Goal: Task Accomplishment & Management: Manage account settings

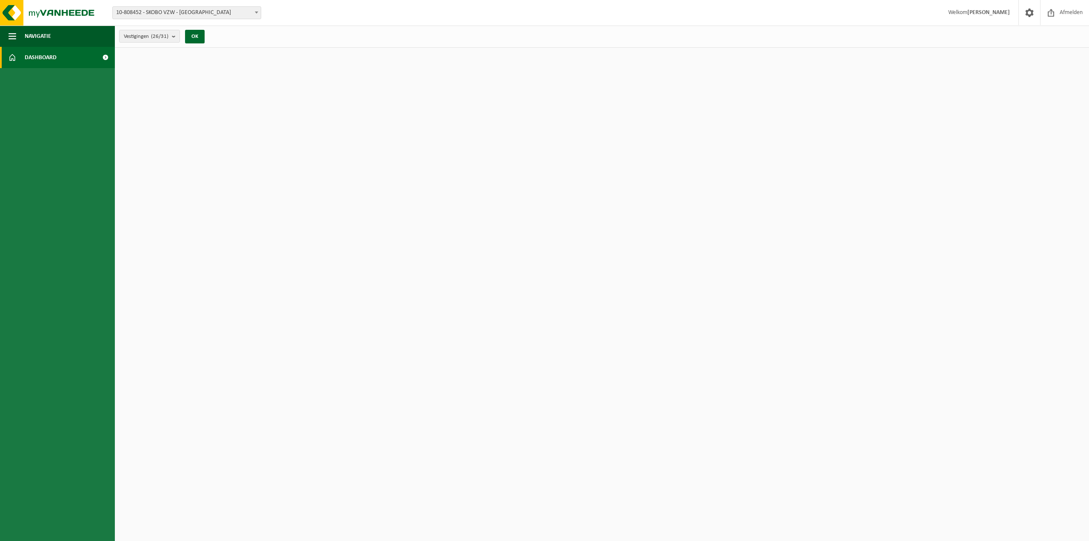
click at [977, 14] on strong "[PERSON_NAME]" at bounding box center [988, 12] width 43 height 6
click at [1033, 14] on span at bounding box center [1029, 12] width 13 height 25
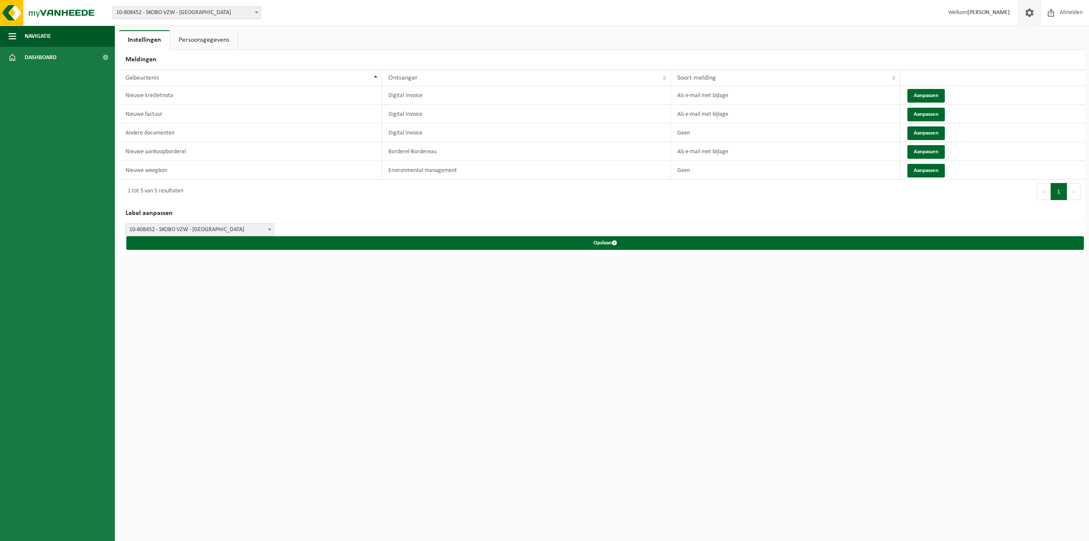
click at [191, 43] on link "Persoonsgegevens" at bounding box center [204, 40] width 68 height 20
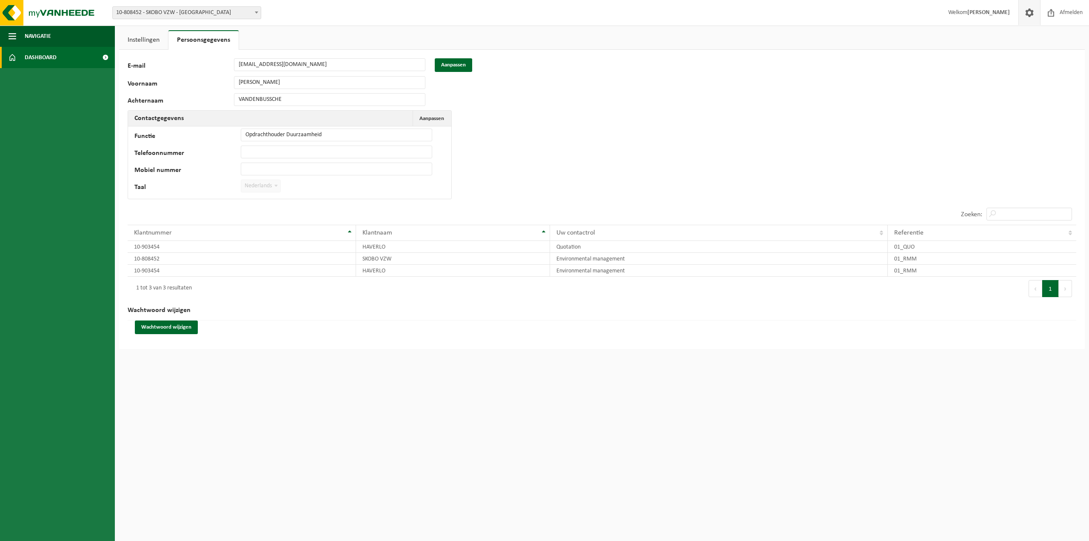
click at [88, 54] on link "Dashboard" at bounding box center [57, 57] width 115 height 21
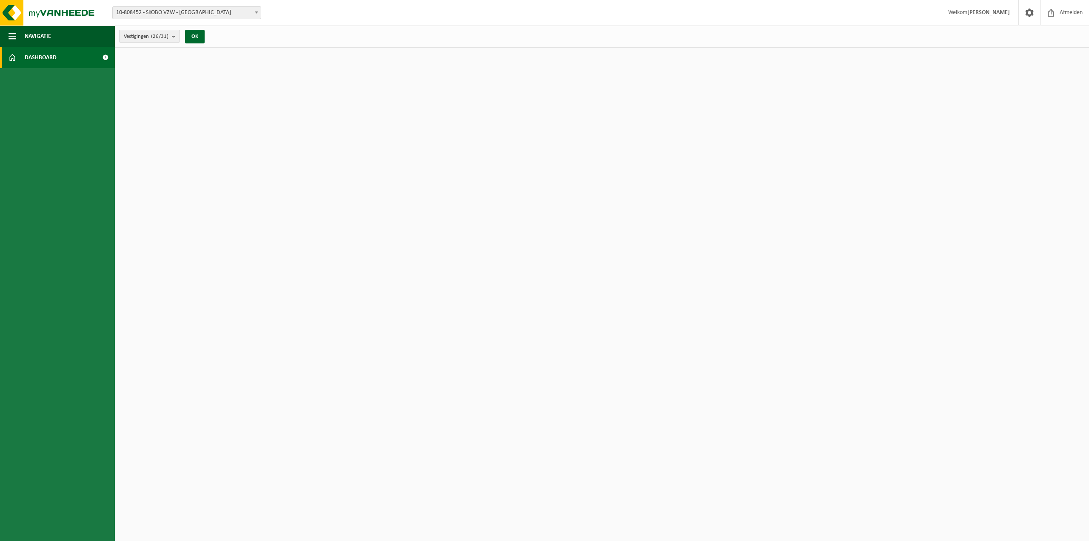
click at [174, 35] on b "submit" at bounding box center [176, 36] width 8 height 12
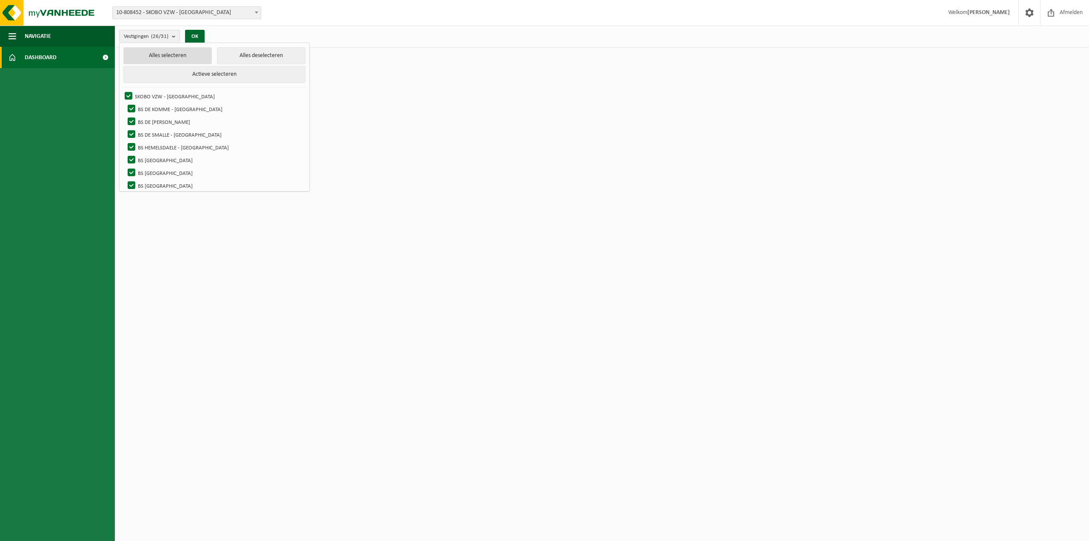
click at [160, 54] on button "Alles selecteren" at bounding box center [167, 55] width 88 height 17
checkbox input "true"
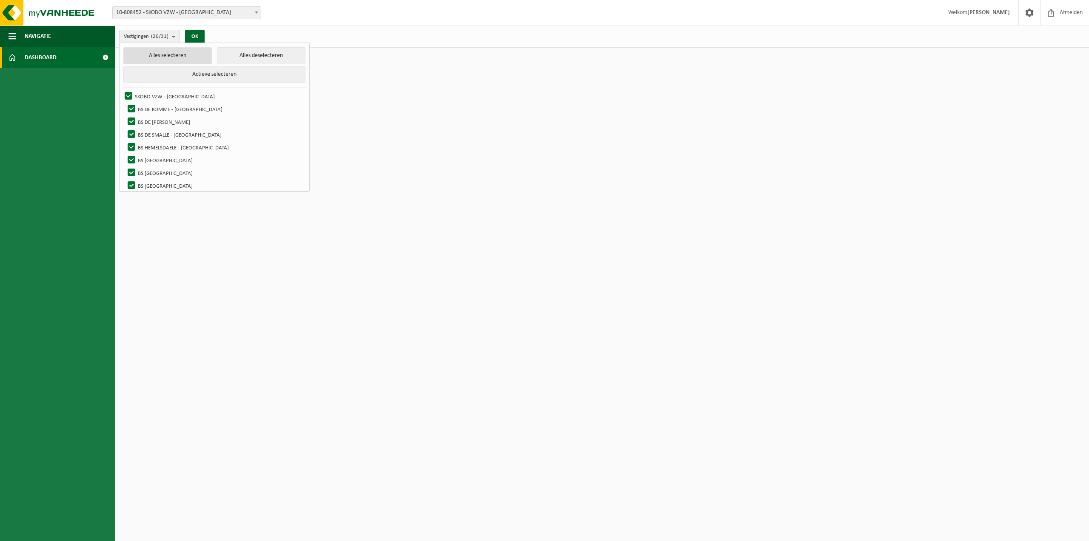
checkbox input "true"
click at [192, 34] on button "OK" at bounding box center [195, 37] width 20 height 14
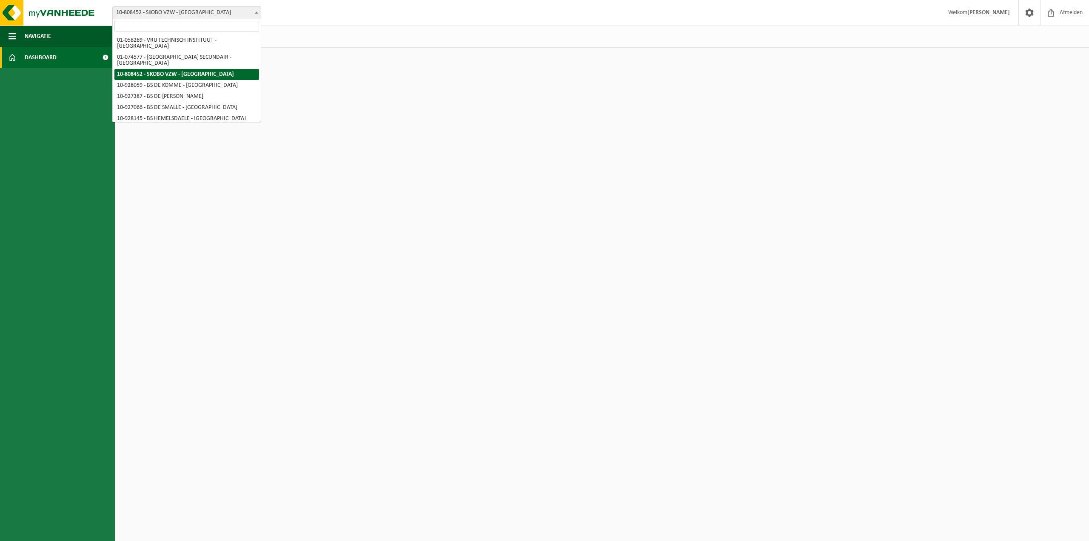
click at [254, 12] on span at bounding box center [256, 12] width 9 height 11
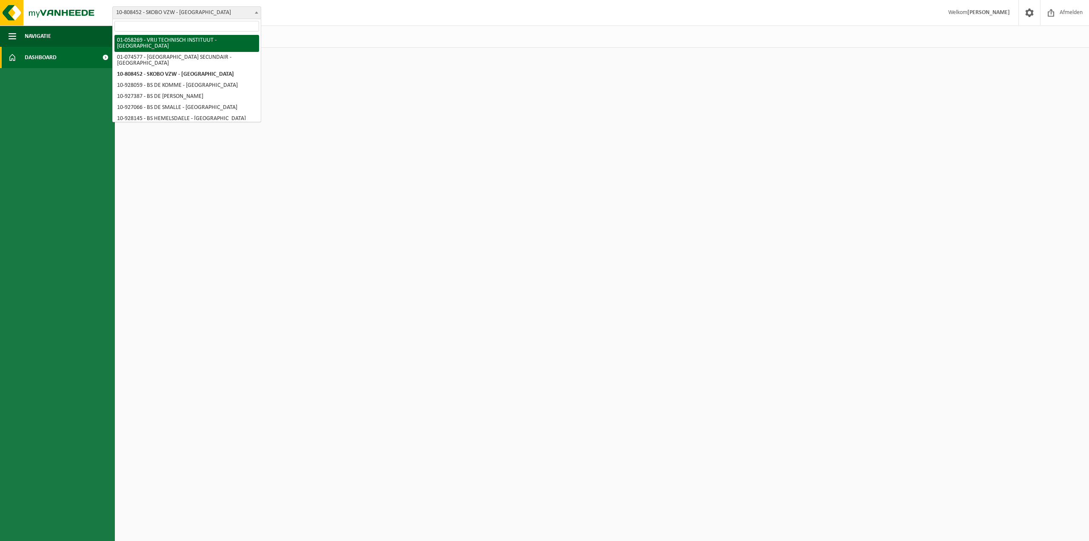
select select "10853"
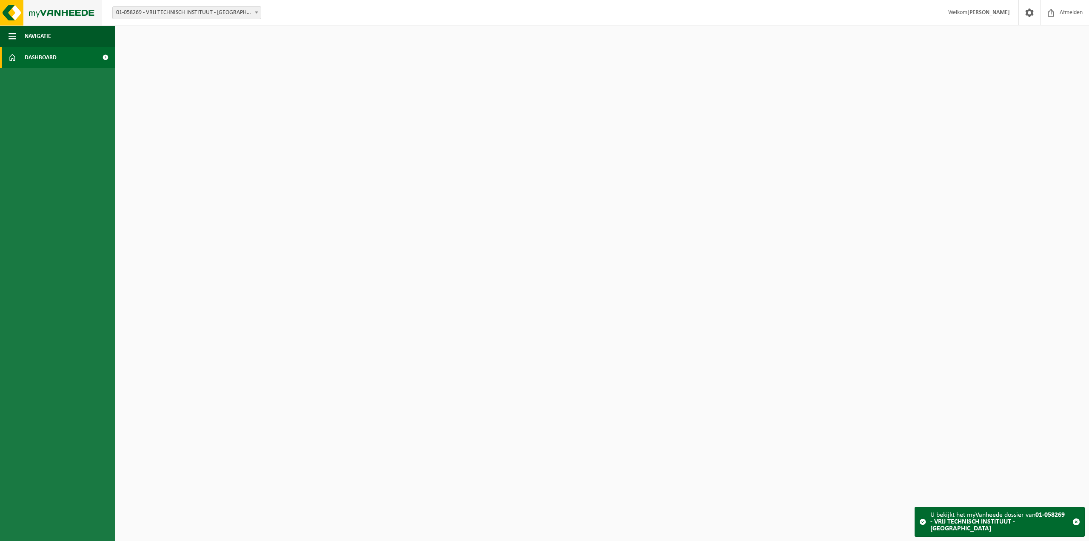
click at [86, 11] on img at bounding box center [51, 13] width 102 height 26
click at [36, 59] on span "Dashboard" at bounding box center [41, 57] width 32 height 21
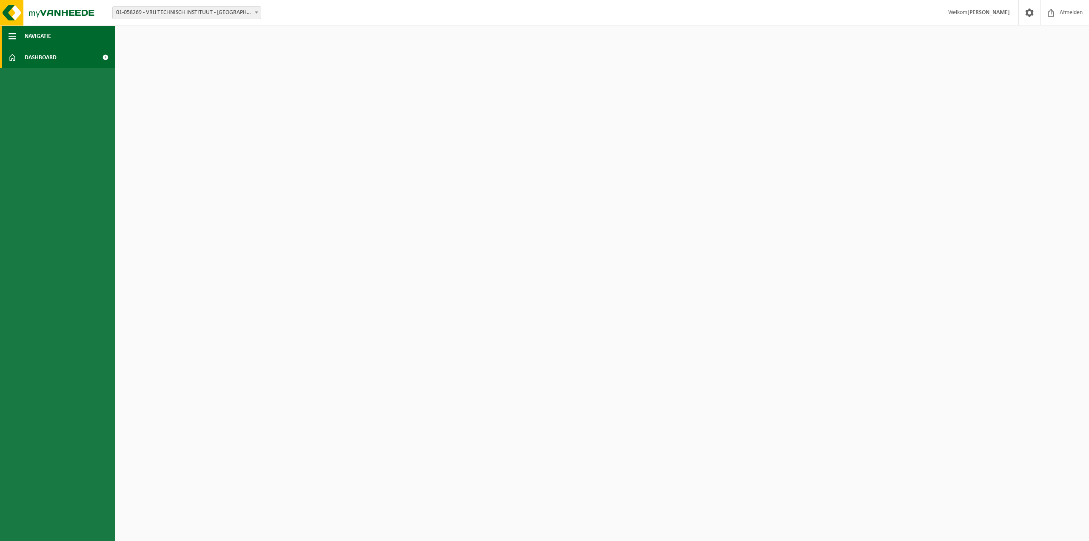
click at [13, 34] on span "button" at bounding box center [13, 36] width 8 height 21
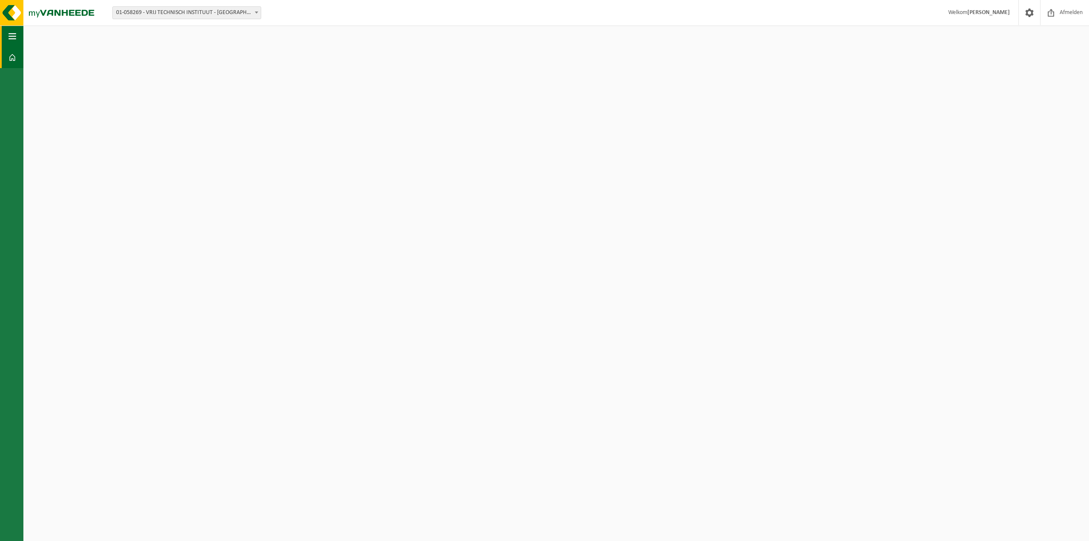
click at [13, 34] on span "button" at bounding box center [13, 36] width 8 height 21
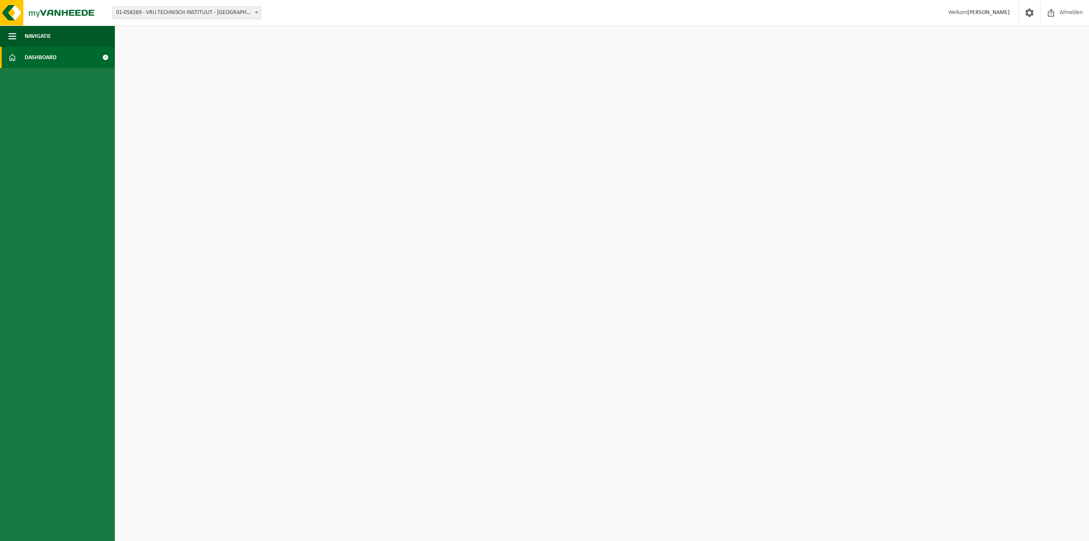
click at [104, 57] on span at bounding box center [105, 57] width 19 height 21
